Goal: Communication & Community: Participate in discussion

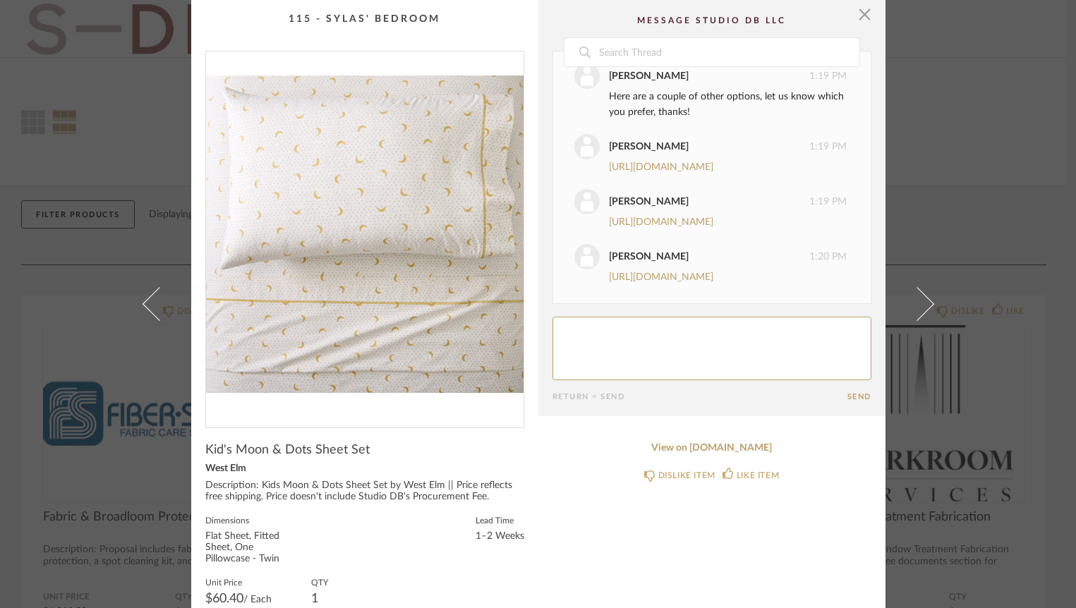
scroll to position [445, 0]
click at [660, 349] on textarea at bounding box center [711, 349] width 319 height 64
click at [558, 330] on textarea at bounding box center [711, 349] width 319 height 64
drag, startPoint x: 699, startPoint y: 342, endPoint x: 535, endPoint y: 337, distance: 163.8
click at [538, 337] on cpp-summary-comments "Date Today Lauren Passaro 12:12 PM Hi Emily, here's an option for a sheet set f…" at bounding box center [711, 208] width 347 height 416
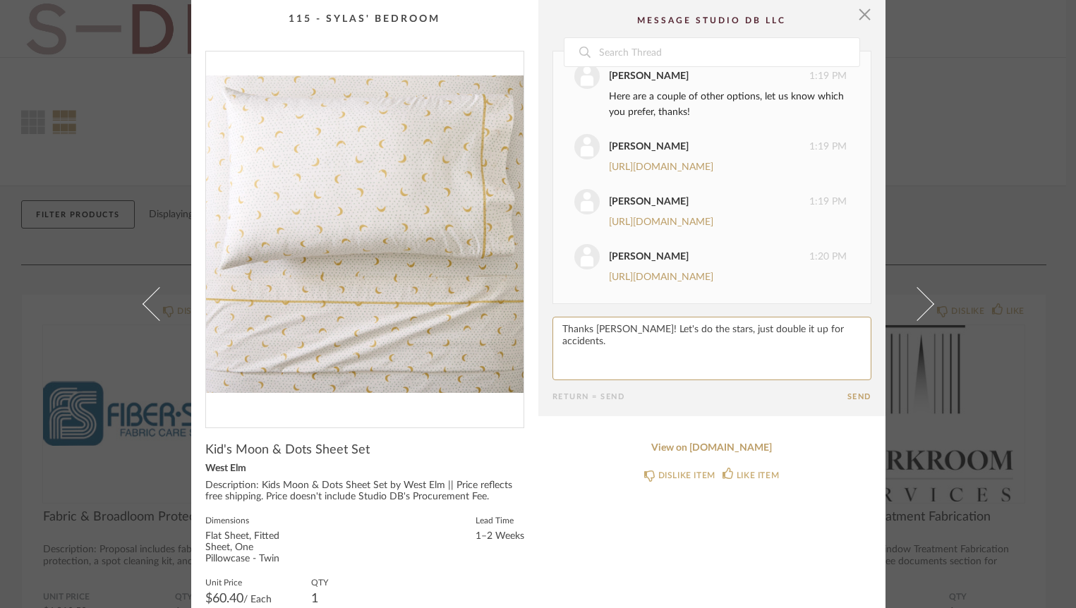
drag, startPoint x: 720, startPoint y: 329, endPoint x: 871, endPoint y: 336, distance: 150.5
click at [871, 337] on cpp-summary-comments "Date Today Lauren Passaro 12:12 PM Hi Emily, here's an option for a sheet set f…" at bounding box center [711, 208] width 347 height 416
type textarea "Thanks Lauren! Let's do the stars, just QTY 2 for accidents."
click at [860, 398] on button "Send" at bounding box center [859, 396] width 24 height 9
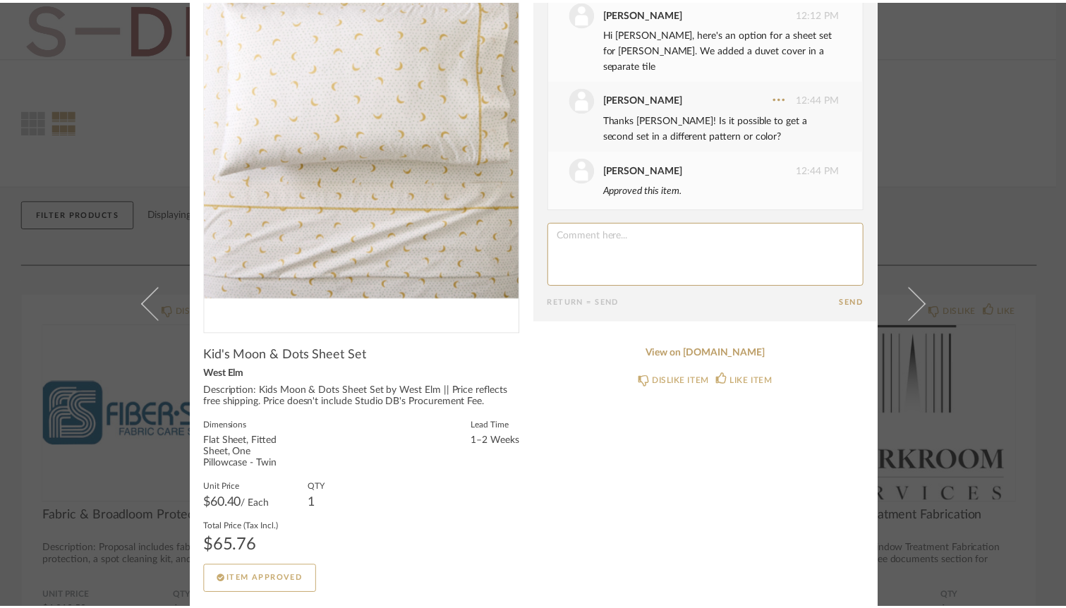
scroll to position [0, 0]
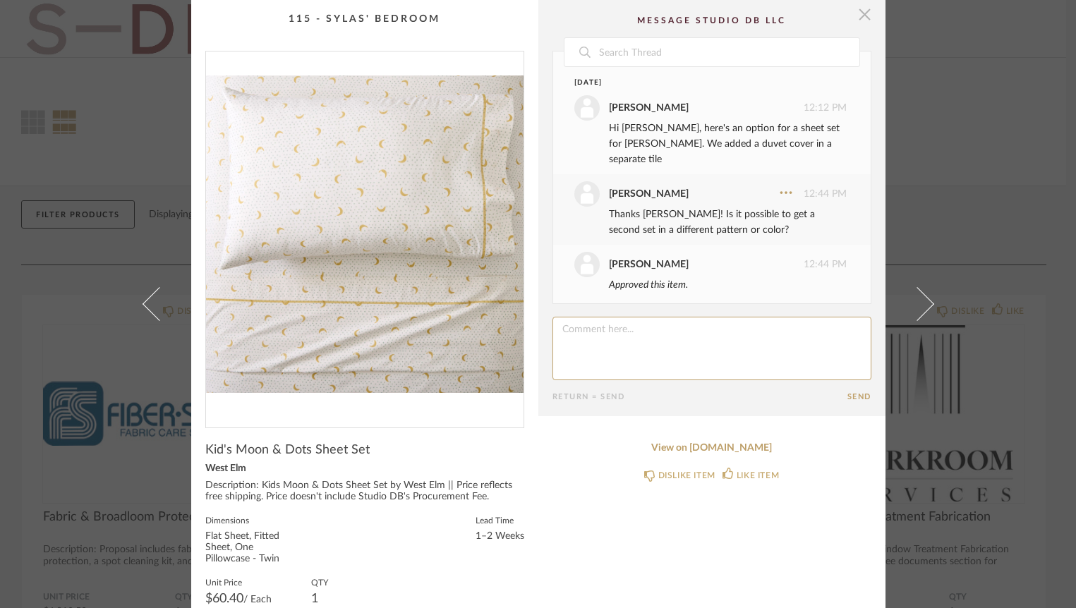
click at [852, 16] on span "button" at bounding box center [865, 14] width 28 height 28
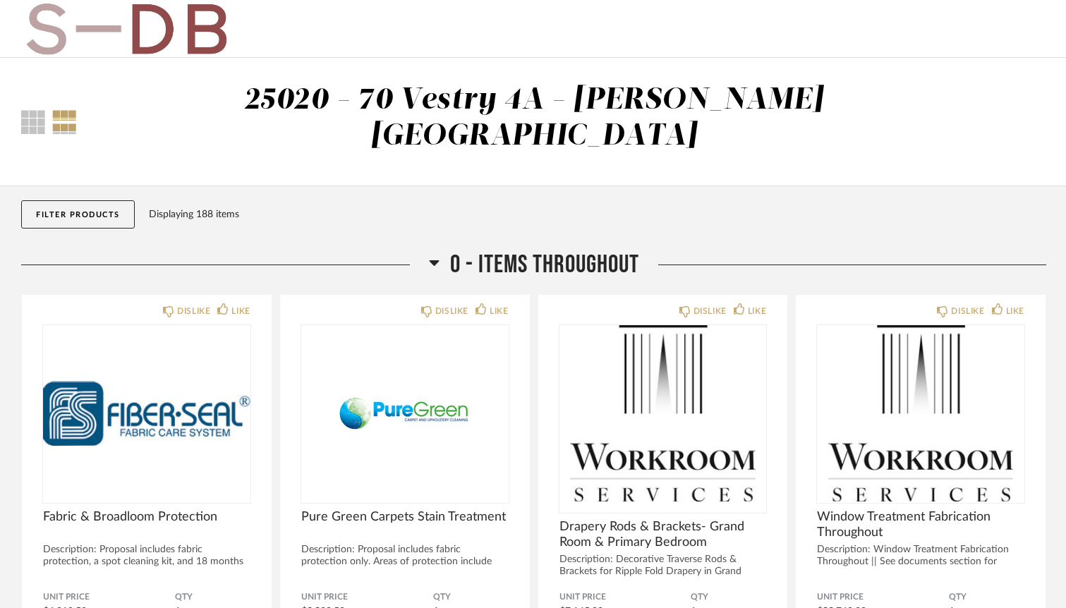
click at [99, 200] on button "Filter Products" at bounding box center [78, 214] width 114 height 28
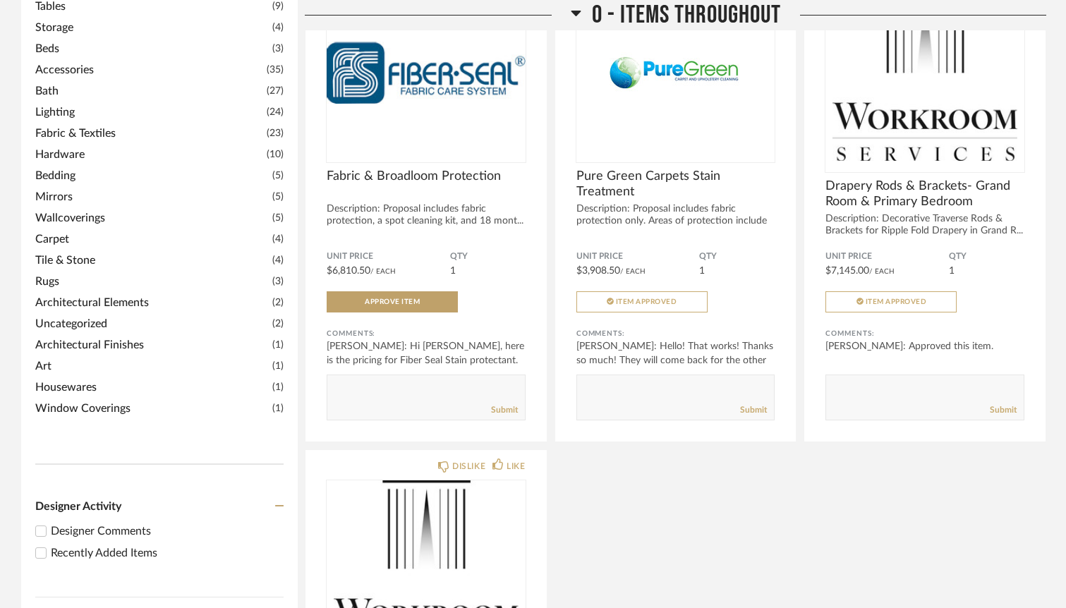
scroll to position [546, 0]
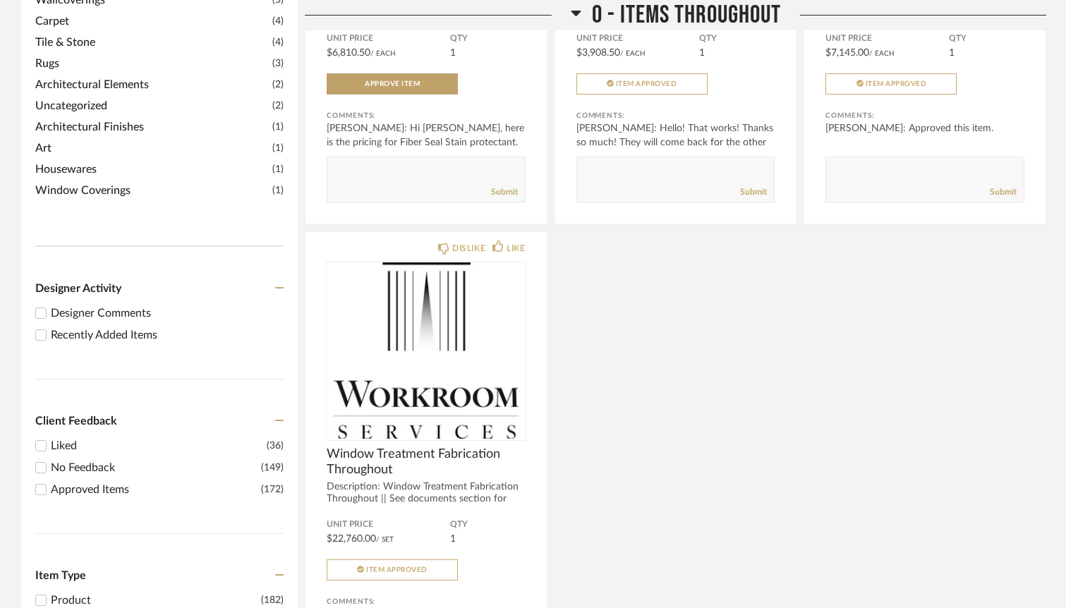
click at [49, 327] on input "Recently Added Items" at bounding box center [40, 335] width 17 height 17
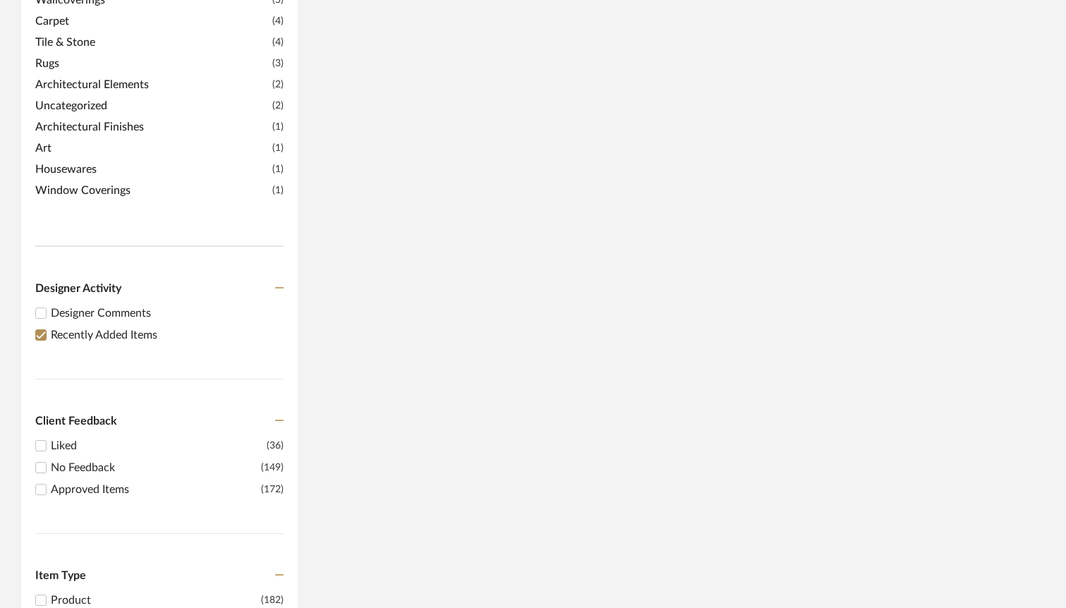
scroll to position [0, 0]
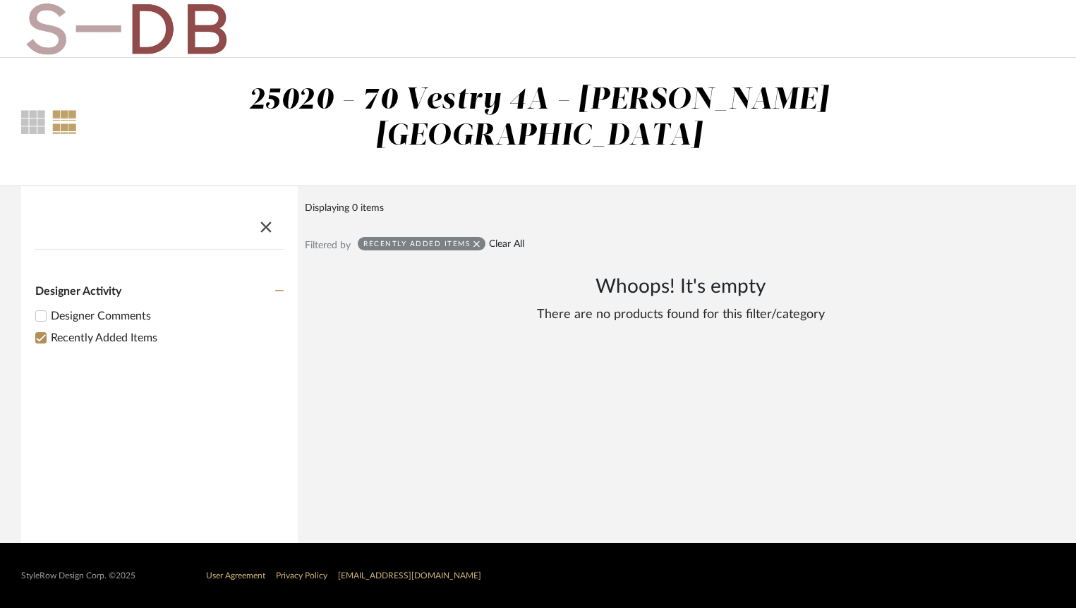
click at [516, 238] on link "Clear All" at bounding box center [506, 244] width 35 height 12
checkbox input "false"
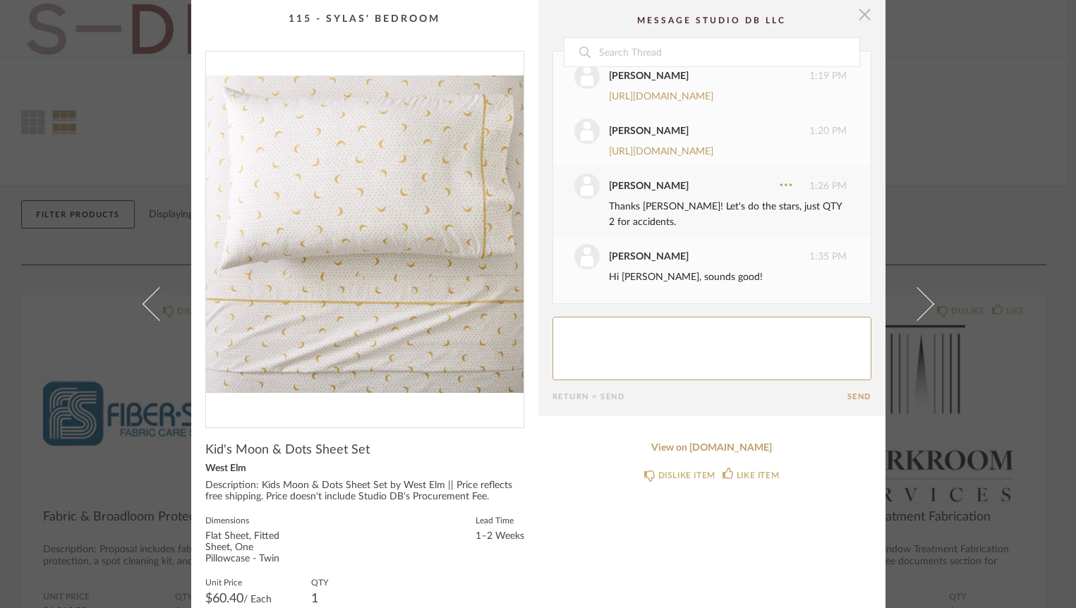
click at [864, 17] on span "button" at bounding box center [865, 14] width 28 height 28
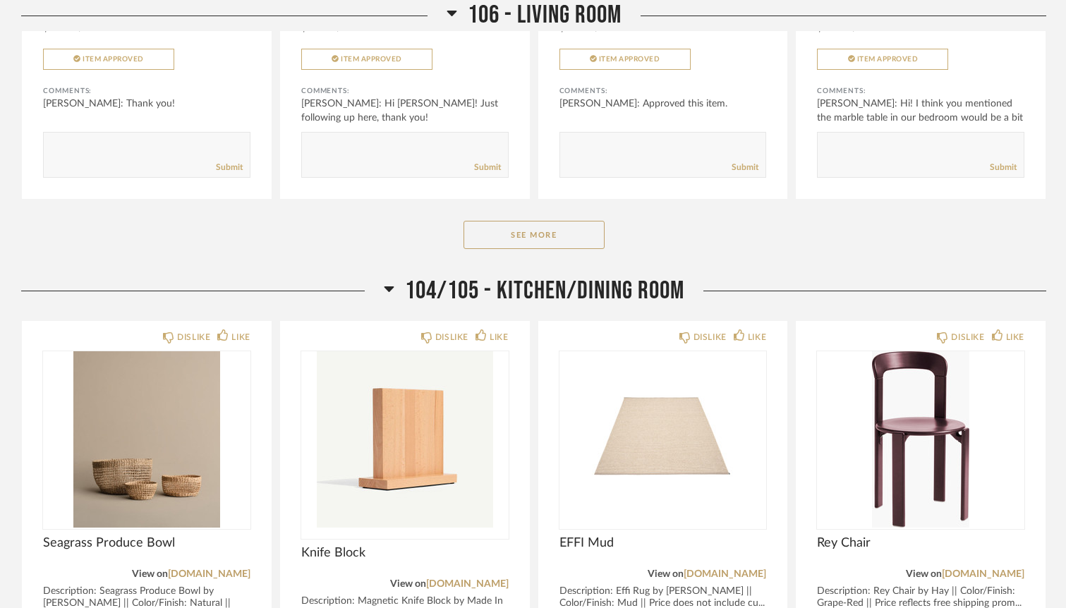
scroll to position [2462, 0]
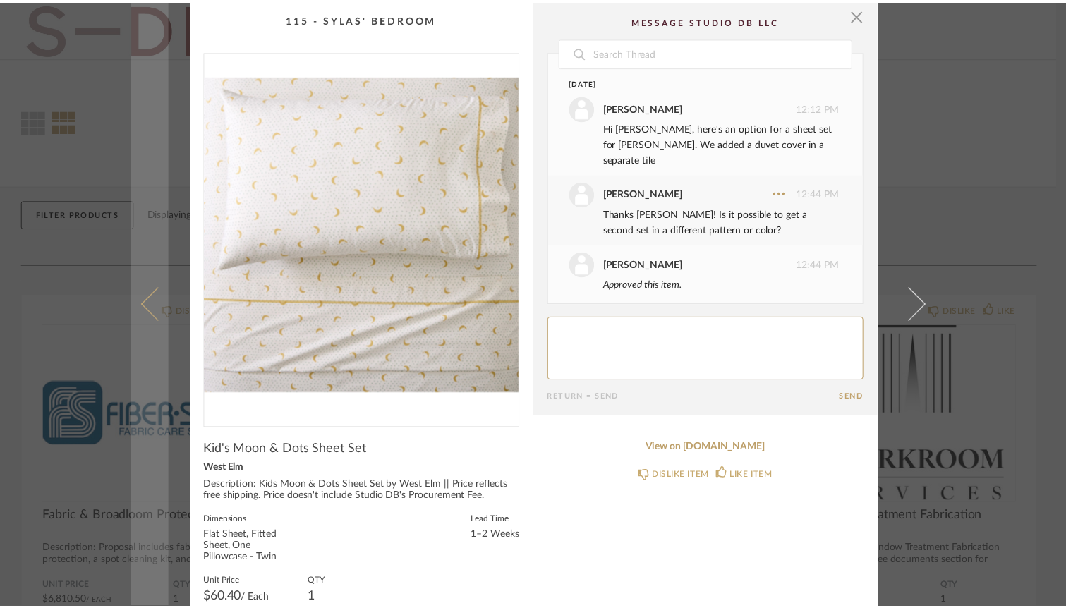
scroll to position [571, 0]
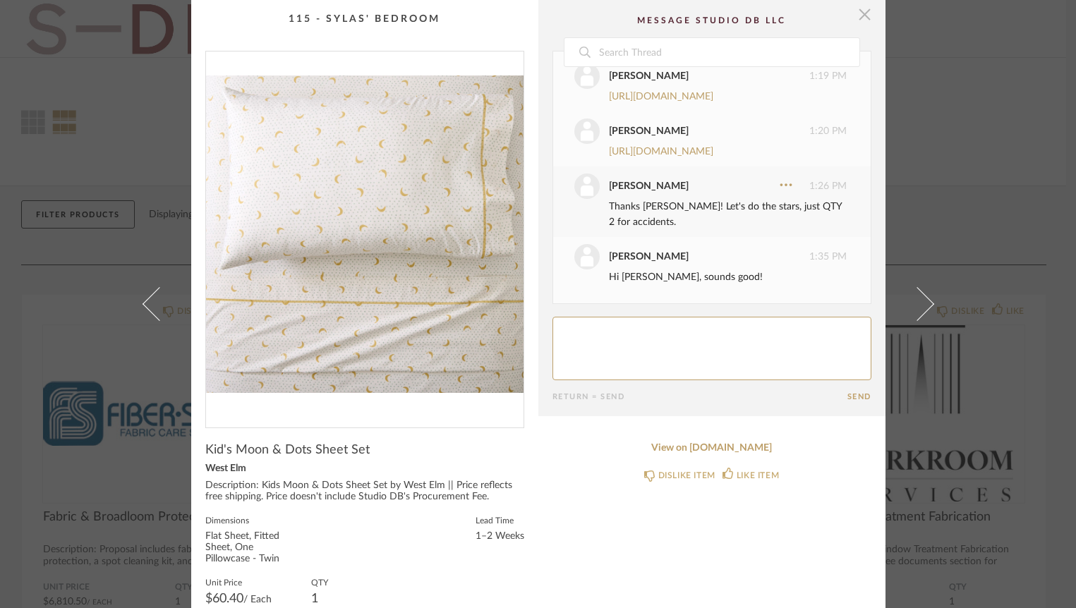
click at [854, 20] on span "button" at bounding box center [865, 14] width 28 height 28
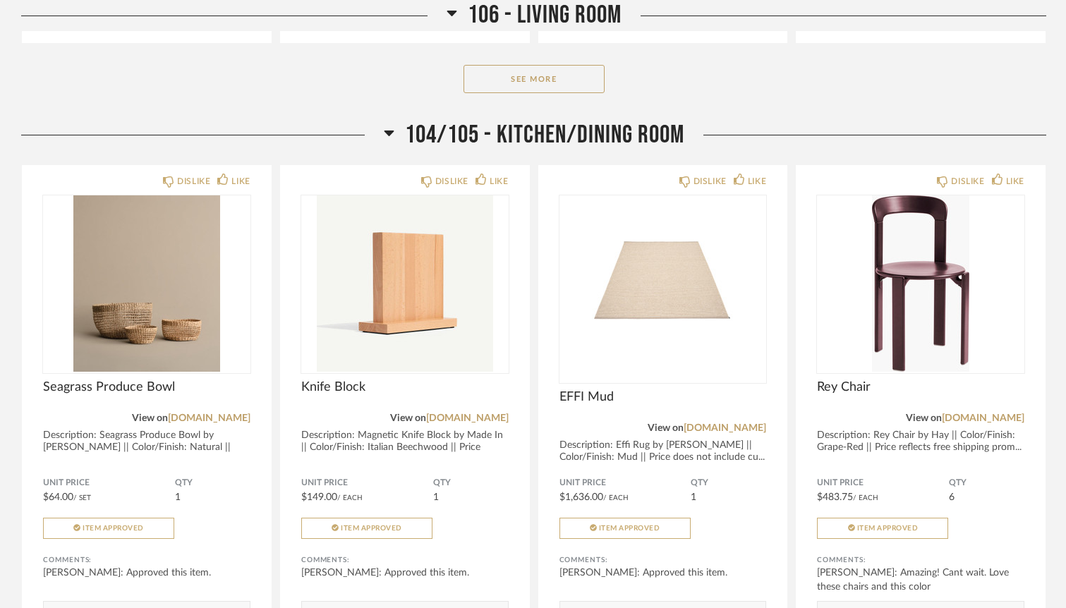
scroll to position [2747, 0]
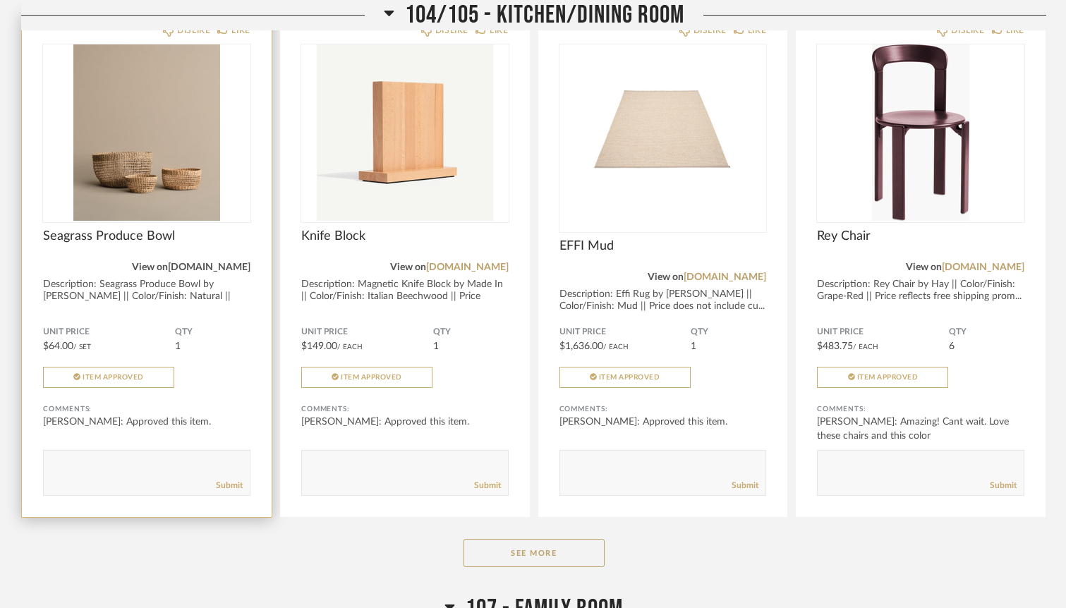
click at [214, 262] on link "[DOMAIN_NAME]" at bounding box center [209, 267] width 83 height 10
